Goal: Find specific page/section: Find specific page/section

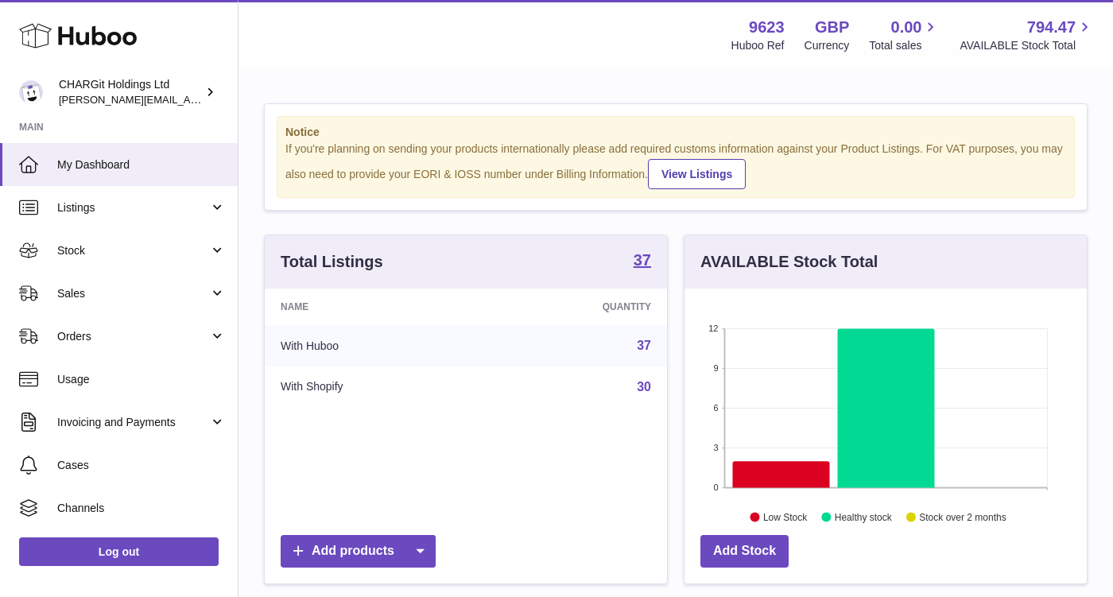
scroll to position [248, 402]
click at [74, 291] on span "Sales" at bounding box center [133, 293] width 152 height 15
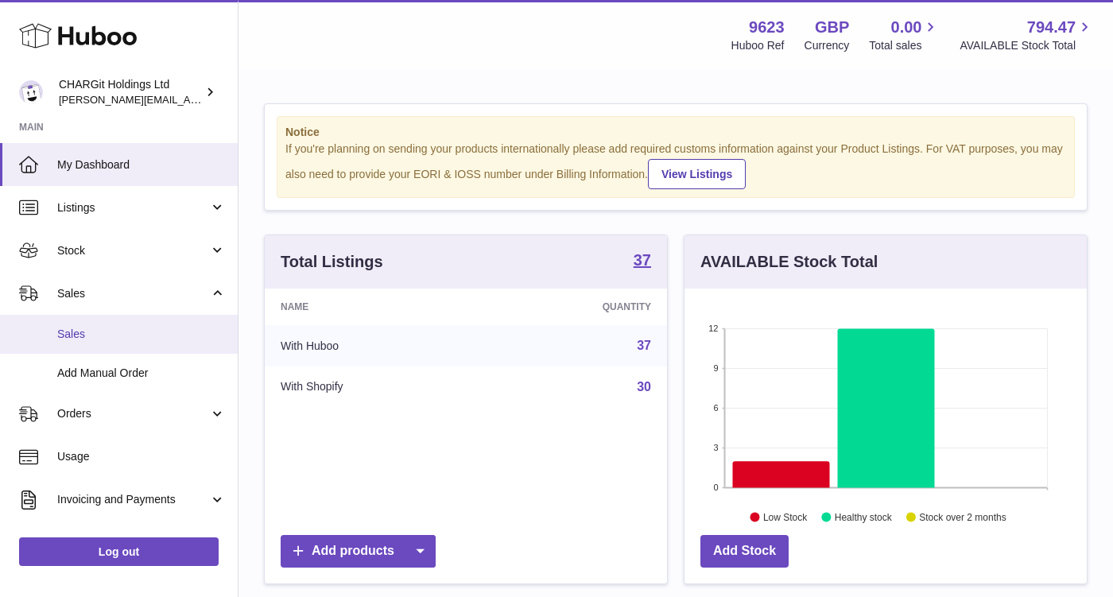
click at [98, 334] on span "Sales" at bounding box center [141, 334] width 169 height 15
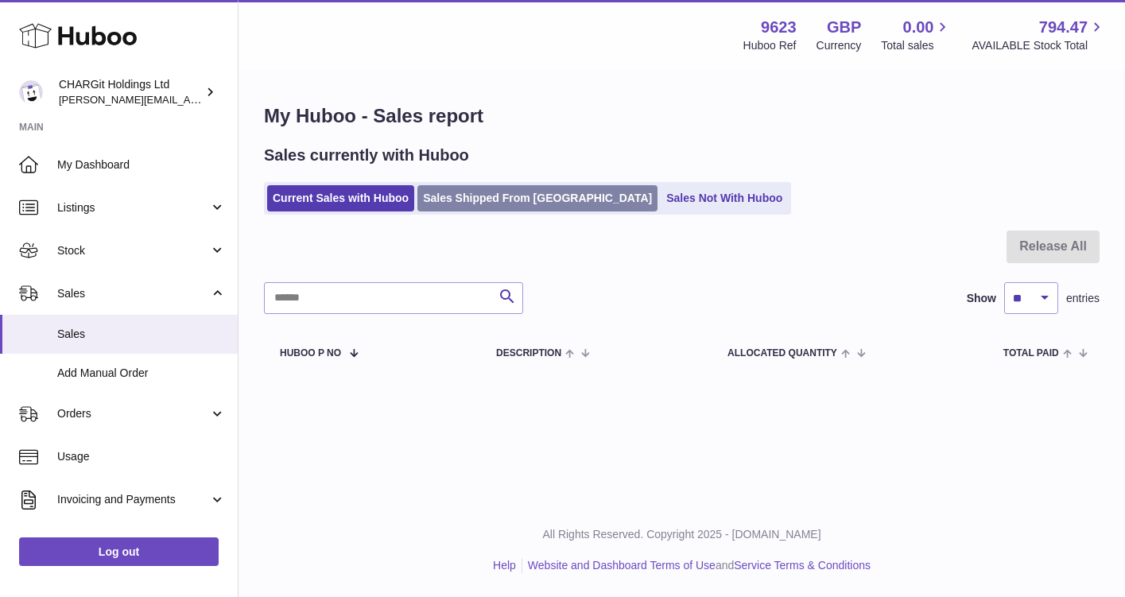
click at [506, 196] on link "Sales Shipped From [GEOGRAPHIC_DATA]" at bounding box center [537, 198] width 240 height 26
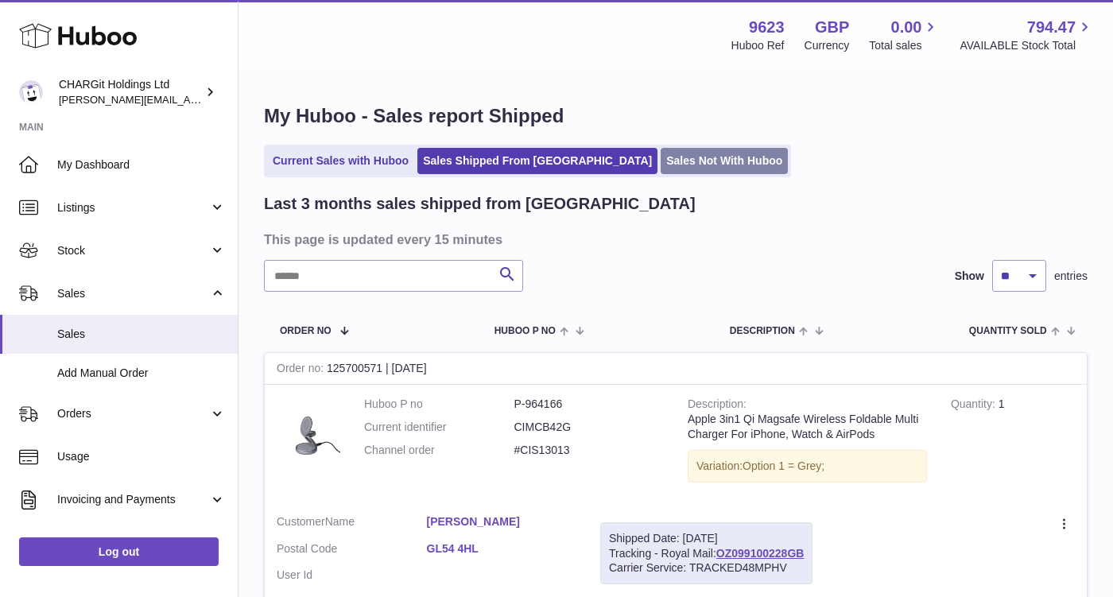
click at [661, 159] on link "Sales Not With Huboo" at bounding box center [724, 161] width 127 height 26
